Goal: Task Accomplishment & Management: Complete application form

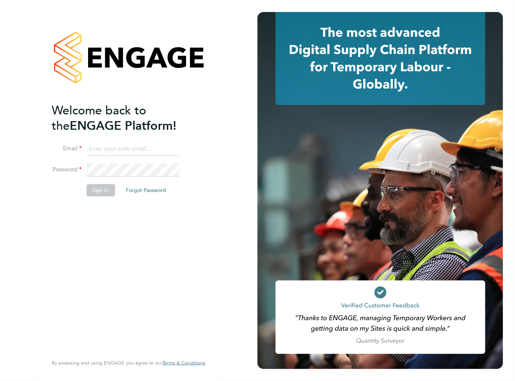
click at [100, 147] on input at bounding box center [132, 148] width 93 height 13
type input "ileana.salsano@thebestconnection.co.uk"
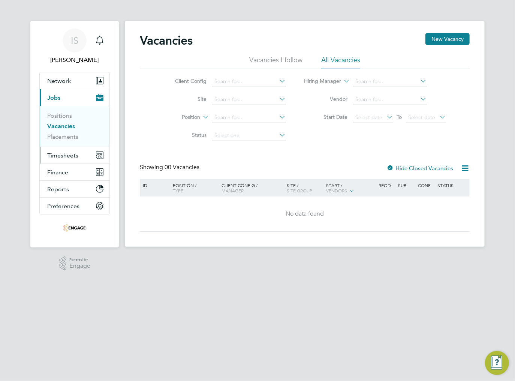
click at [64, 154] on span "Timesheets" at bounding box center [62, 155] width 31 height 7
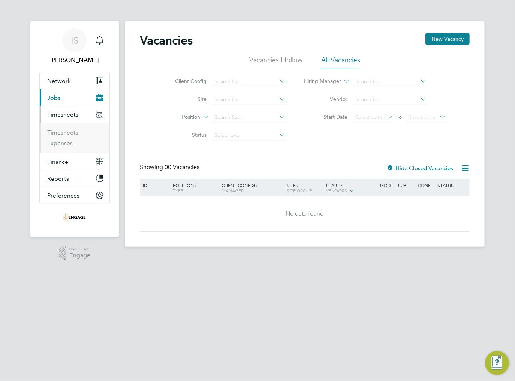
click at [64, 128] on ul "Timesheets Expenses" at bounding box center [75, 137] width 70 height 30
click at [66, 132] on link "Timesheets" at bounding box center [62, 132] width 31 height 7
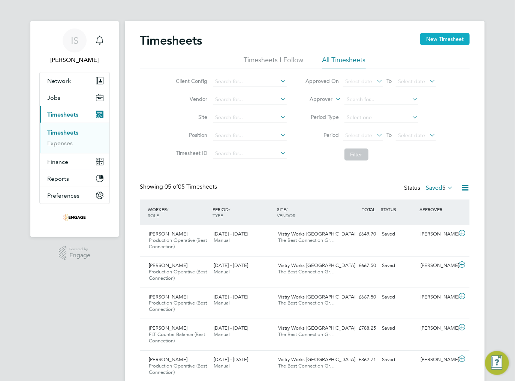
click at [450, 42] on button "New Timesheet" at bounding box center [444, 39] width 49 height 12
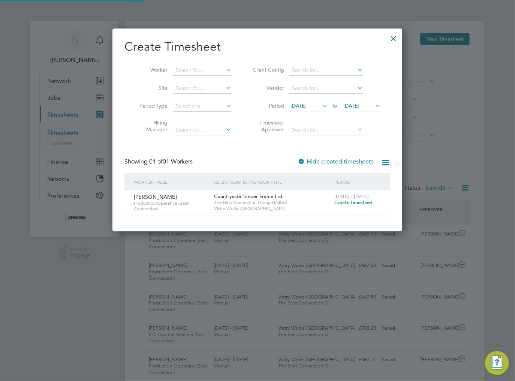
scroll to position [202, 290]
click at [306, 106] on span "[DATE]" at bounding box center [298, 105] width 16 height 7
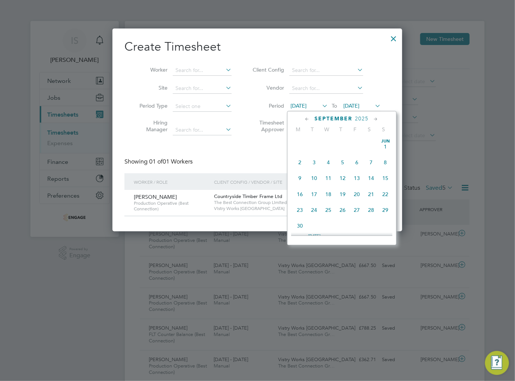
scroll to position [244, 0]
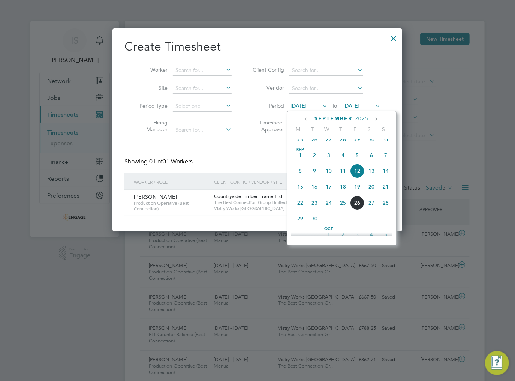
click at [300, 210] on span "22" at bounding box center [300, 203] width 14 height 14
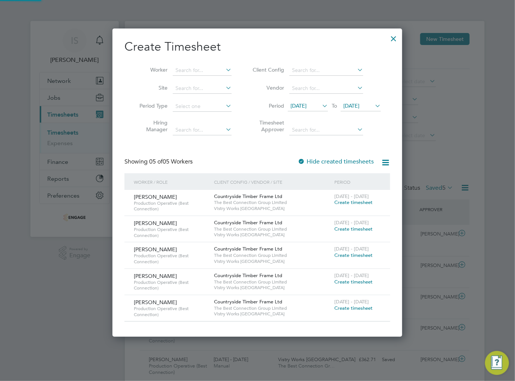
scroll to position [307, 290]
click at [359, 105] on span "[DATE]" at bounding box center [351, 105] width 16 height 7
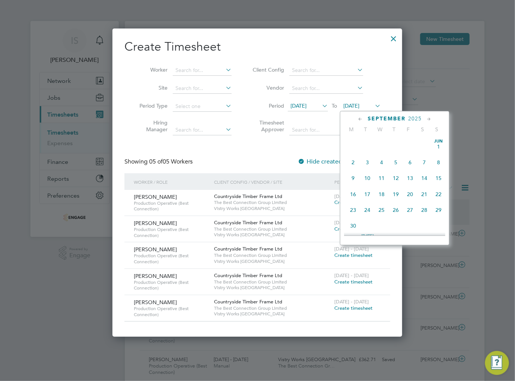
scroll to position [277, 0]
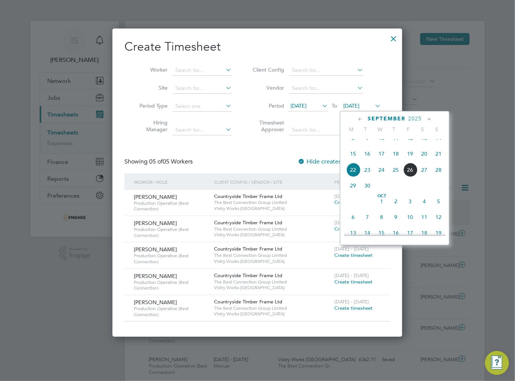
click at [439, 177] on span "28" at bounding box center [438, 170] width 14 height 14
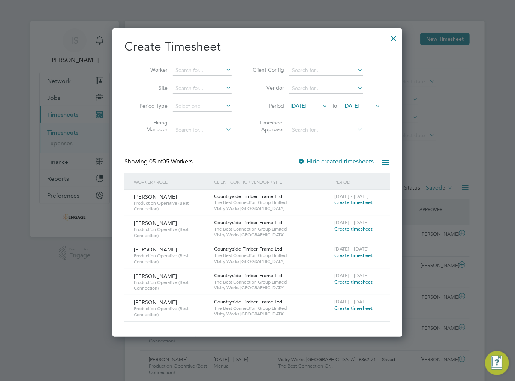
click at [343, 255] on span "Create timesheet" at bounding box center [353, 255] width 38 height 6
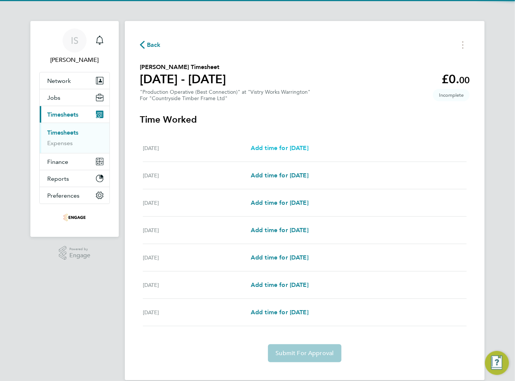
click at [278, 145] on span "Add time for [DATE]" at bounding box center [280, 147] width 58 height 7
select select "15"
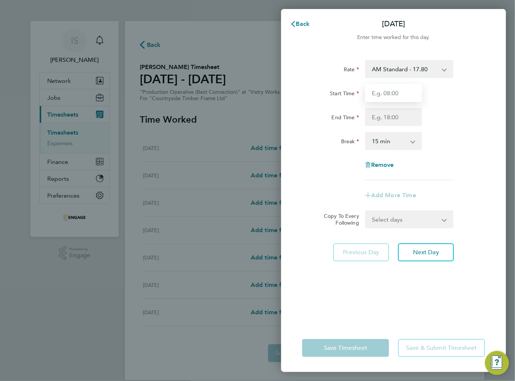
click at [388, 94] on input "Start Time" at bounding box center [393, 93] width 57 height 18
type input "06:00"
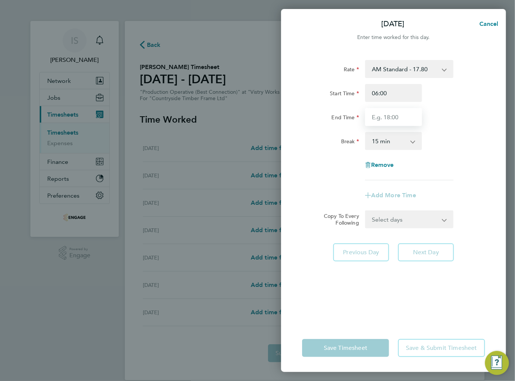
click at [386, 119] on input "End Time" at bounding box center [393, 117] width 57 height 18
click at [387, 140] on select "0 min 15 min 30 min 45 min 60 min 75 min 90 min" at bounding box center [389, 141] width 46 height 16
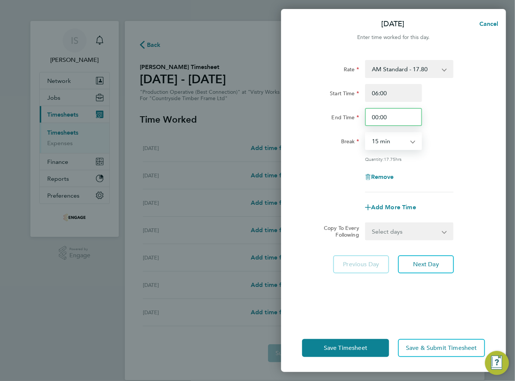
click at [389, 123] on input "00:00" at bounding box center [393, 117] width 57 height 18
drag, startPoint x: 390, startPoint y: 114, endPoint x: 364, endPoint y: 118, distance: 25.7
click at [364, 118] on div "00:00" at bounding box center [393, 117] width 63 height 18
click at [394, 116] on input "00:00" at bounding box center [393, 117] width 57 height 18
type input "0"
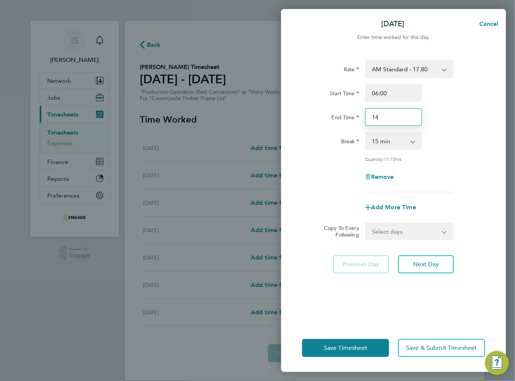
type input "14:00"
click at [386, 138] on select "0 min 15 min 30 min 45 min 60 min 75 min 90 min" at bounding box center [389, 141] width 46 height 16
select select "30"
click at [366, 133] on select "0 min 15 min 30 min 45 min 60 min 75 min 90 min" at bounding box center [389, 141] width 46 height 16
click at [400, 232] on select "Select days Day Weekday (Mon-Fri) Weekend (Sat-Sun) [DATE] [DATE] [DATE] [DATE]…" at bounding box center [405, 231] width 79 height 16
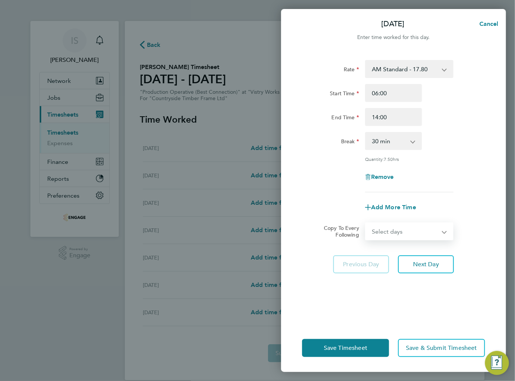
select select "WEEKDAY"
click at [366, 223] on select "Select days Day Weekday (Mon-Fri) Weekend (Sat-Sun) [DATE] [DATE] [DATE] [DATE]…" at bounding box center [405, 231] width 79 height 16
select select "[DATE]"
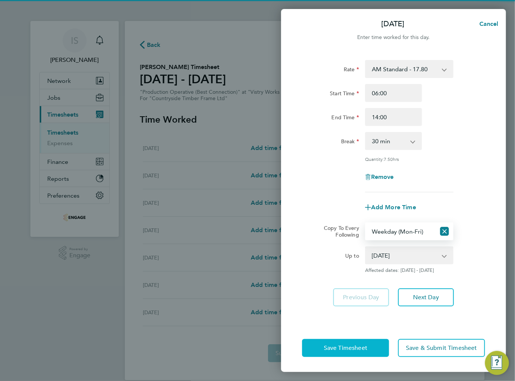
click at [336, 346] on span "Save Timesheet" at bounding box center [345, 347] width 43 height 7
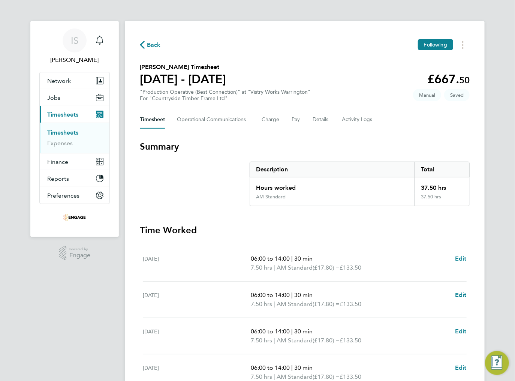
click at [143, 46] on icon "button" at bounding box center [142, 45] width 5 height 8
